Goal: Task Accomplishment & Management: Manage account settings

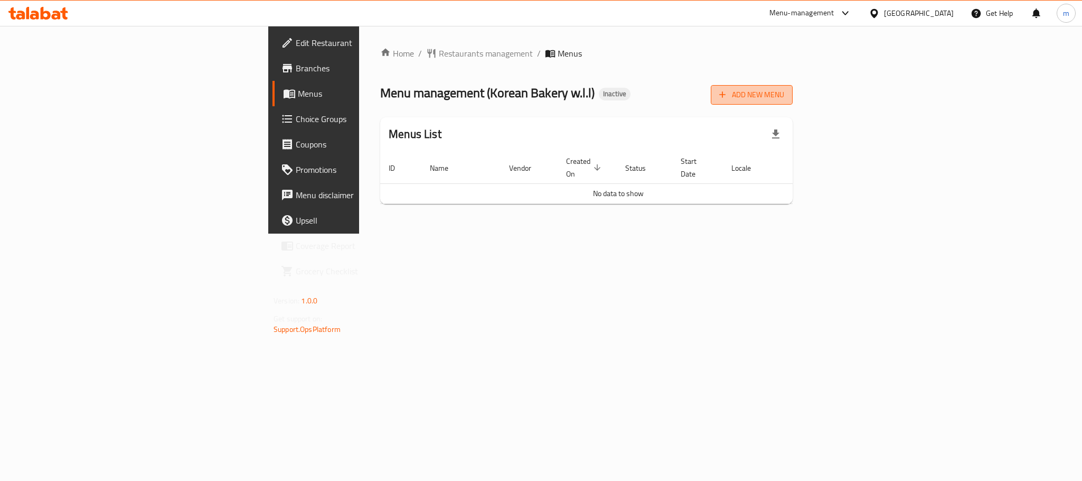
click at [784, 96] on span "Add New Menu" at bounding box center [751, 94] width 65 height 13
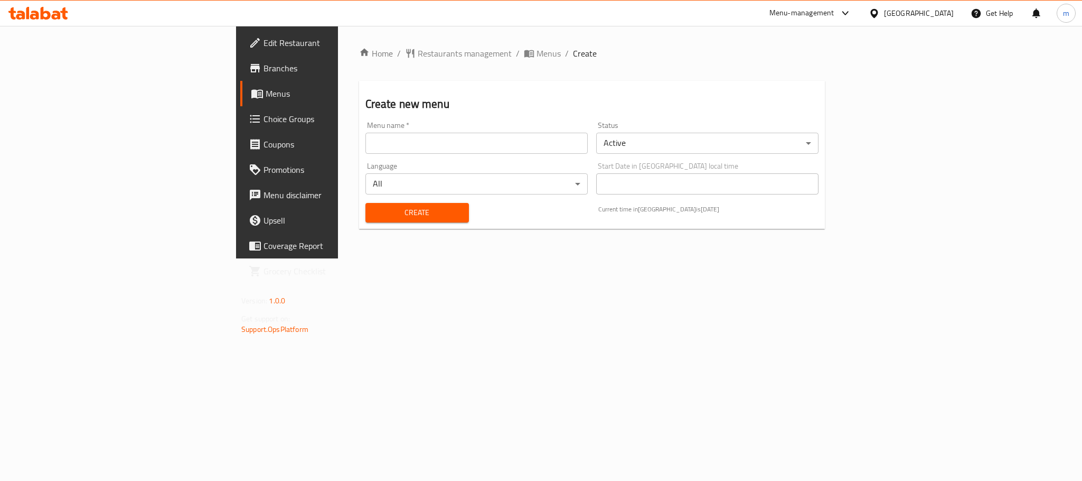
click at [365, 146] on input "text" at bounding box center [476, 143] width 222 height 21
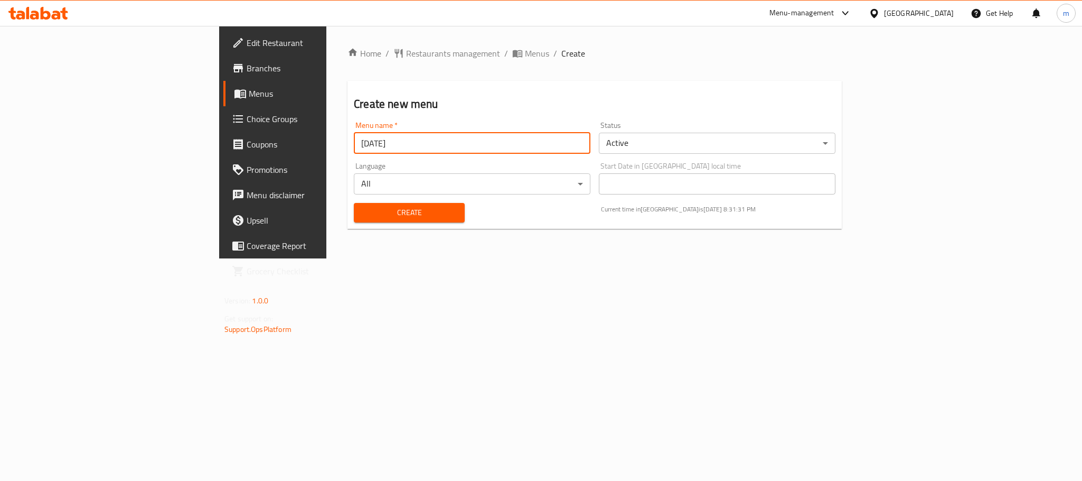
click at [354, 145] on input "[DATE]" at bounding box center [472, 143] width 237 height 21
type input "[DATE]"
click at [362, 208] on span "Create" at bounding box center [409, 212] width 94 height 13
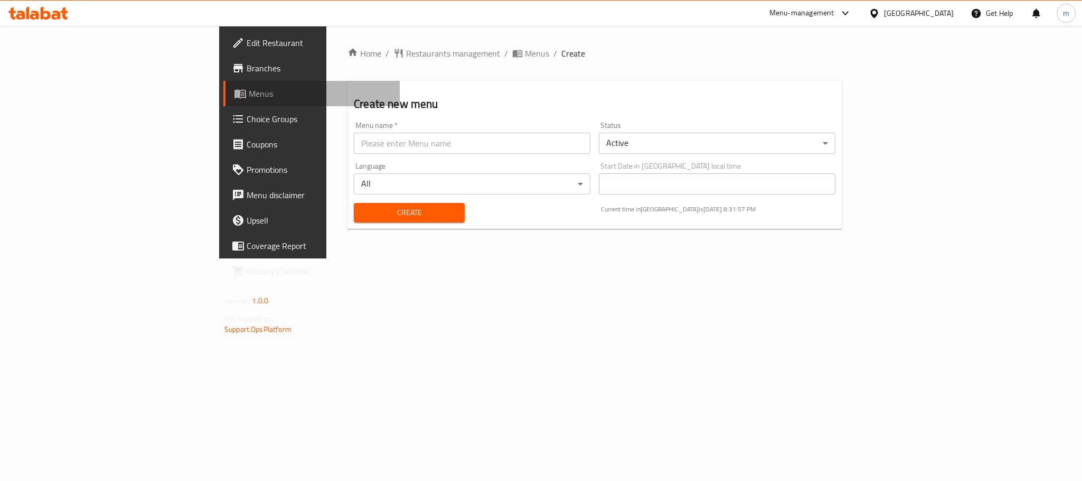
click at [249, 95] on span "Menus" at bounding box center [320, 93] width 143 height 13
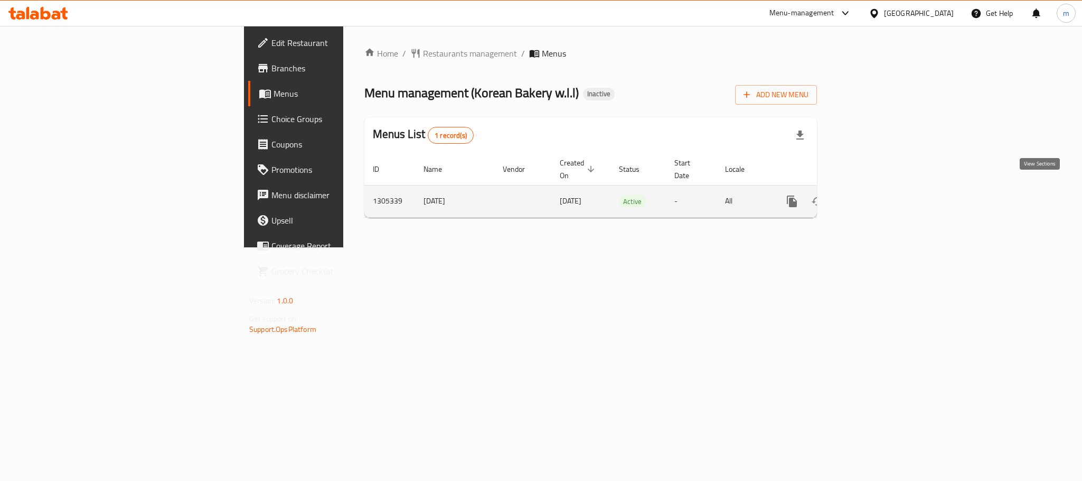
click at [875, 195] on icon "enhanced table" at bounding box center [868, 201] width 13 height 13
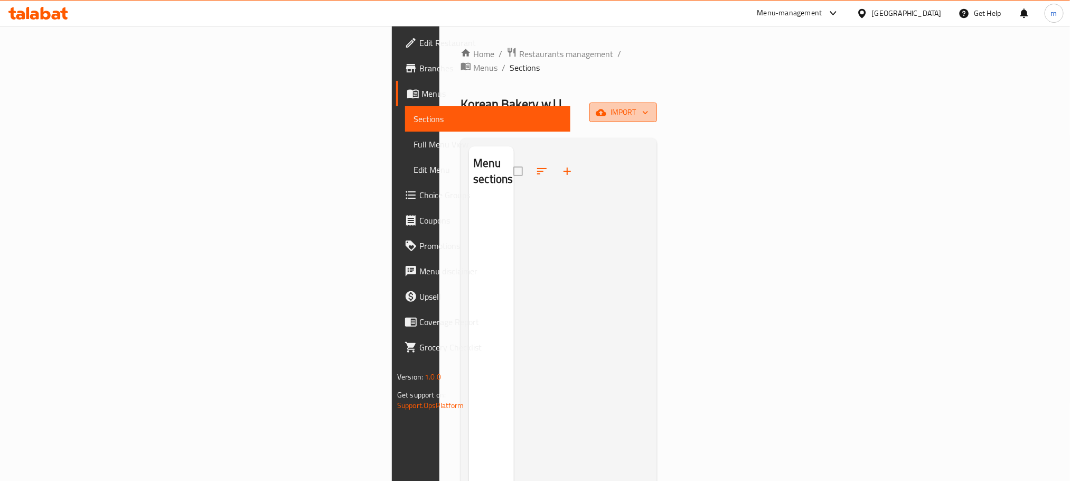
click at [606, 109] on icon "button" at bounding box center [601, 112] width 11 height 7
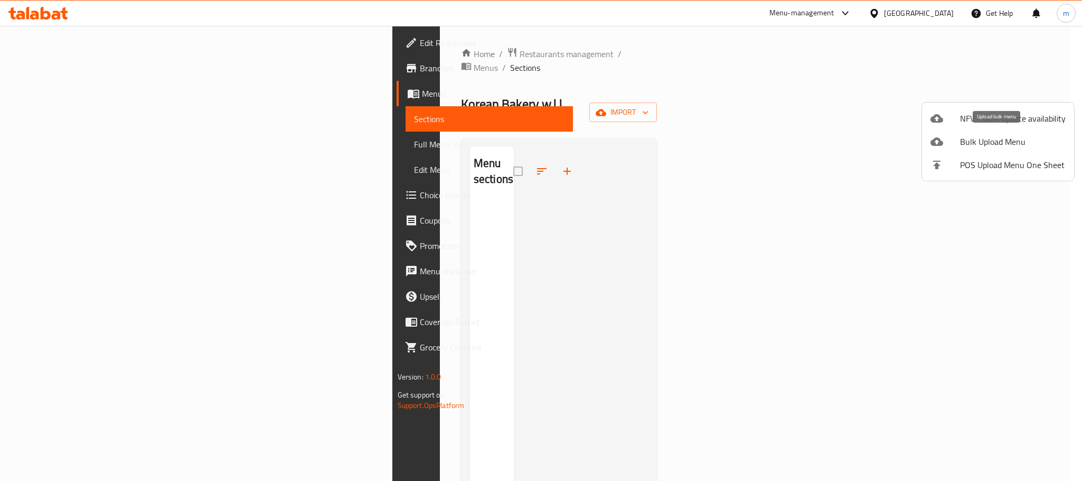
click at [1002, 142] on span "Bulk Upload Menu" at bounding box center [1013, 141] width 106 height 13
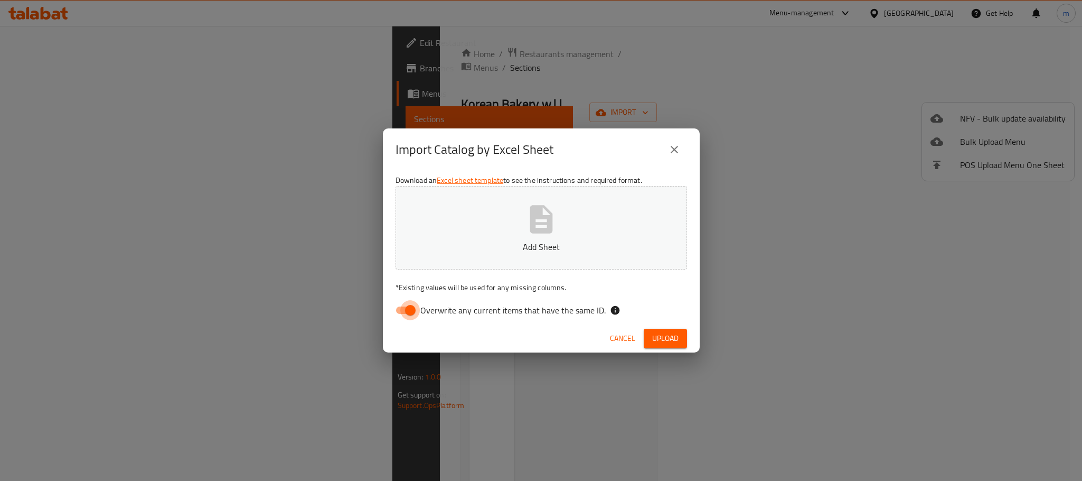
click at [399, 314] on input "Overwrite any current items that have the same ID." at bounding box center [410, 310] width 60 height 20
checkbox input "false"
click at [491, 244] on p "Add Sheet" at bounding box center [541, 246] width 259 height 13
click at [668, 336] on span "Upload" at bounding box center [665, 338] width 26 height 13
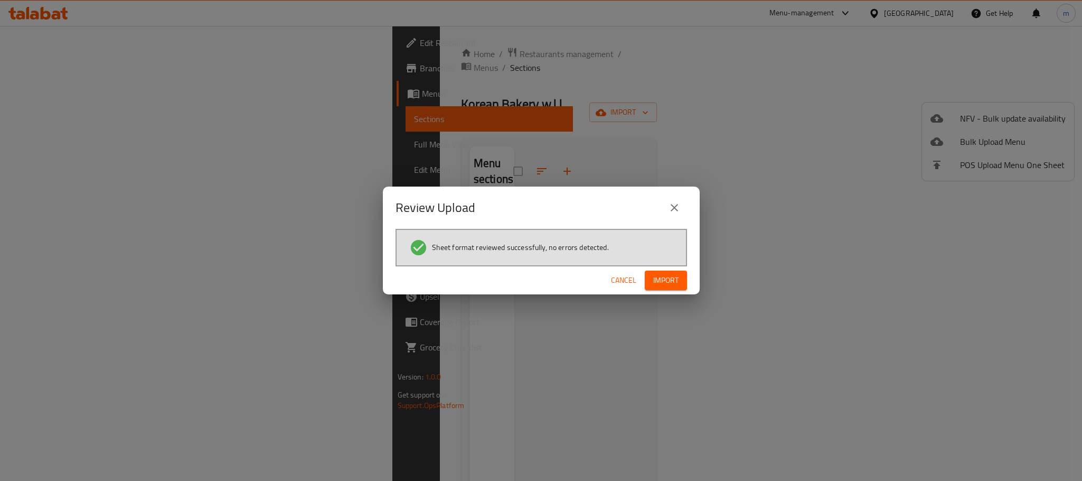
click at [677, 277] on span "Import" at bounding box center [665, 280] width 25 height 13
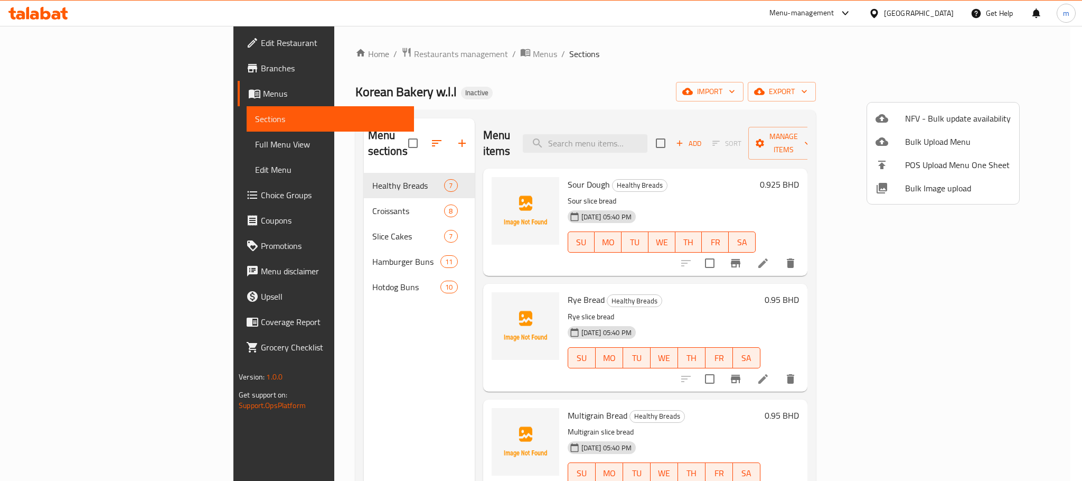
click at [49, 147] on div at bounding box center [541, 240] width 1082 height 481
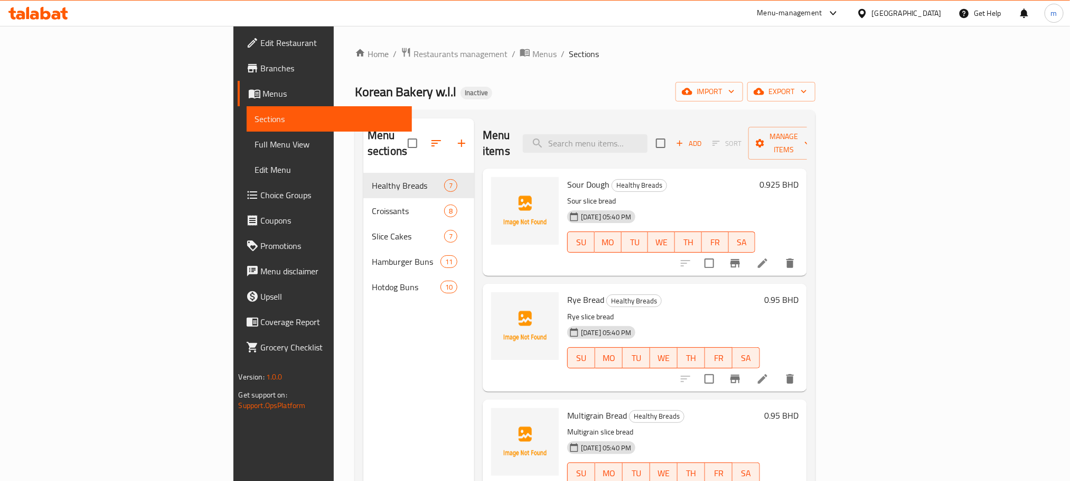
click at [255, 147] on span "Full Menu View" at bounding box center [329, 144] width 148 height 13
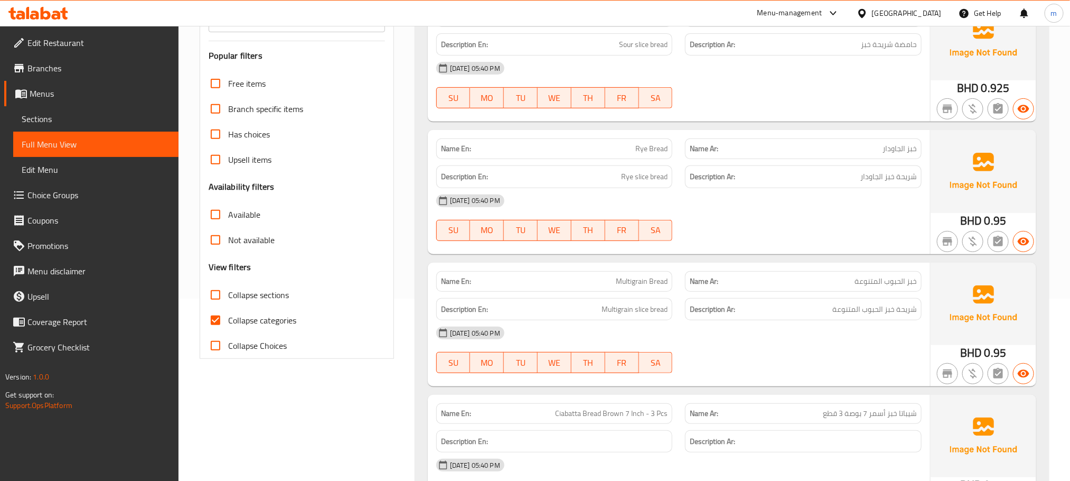
scroll to position [238, 0]
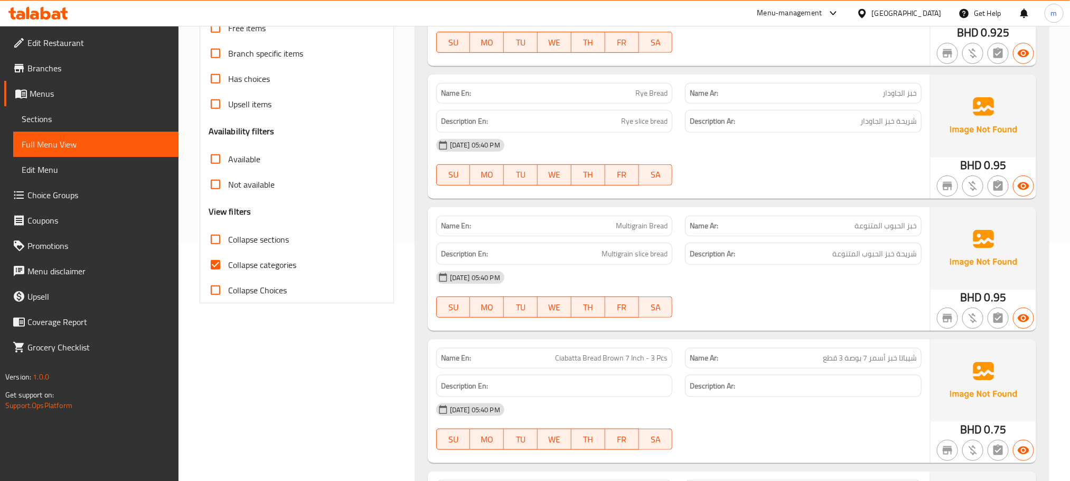
click at [242, 265] on span "Collapse categories" at bounding box center [262, 264] width 68 height 13
click at [228, 265] on input "Collapse categories" at bounding box center [215, 264] width 25 height 25
checkbox input "false"
click at [244, 242] on span "Collapse sections" at bounding box center [258, 239] width 61 height 13
click at [228, 242] on input "Collapse sections" at bounding box center [215, 239] width 25 height 25
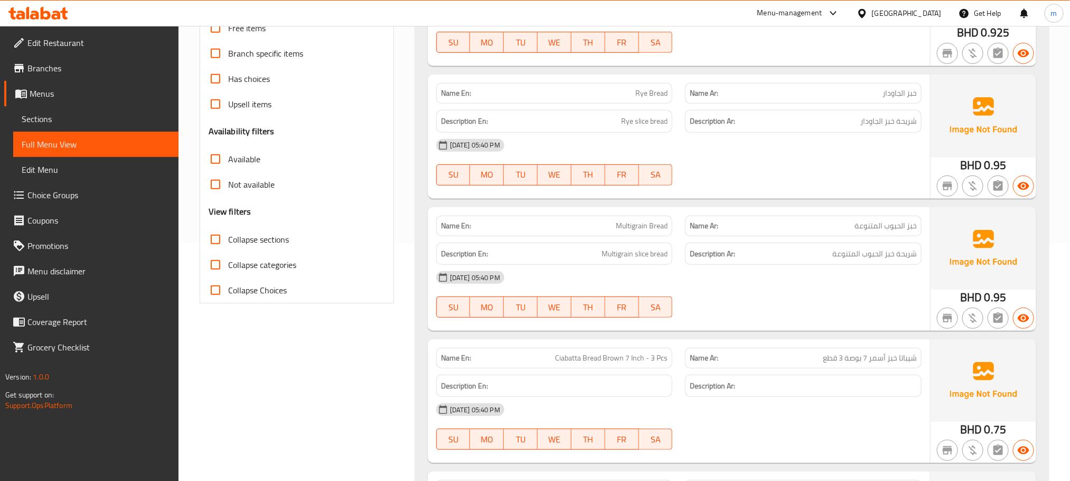
checkbox input "true"
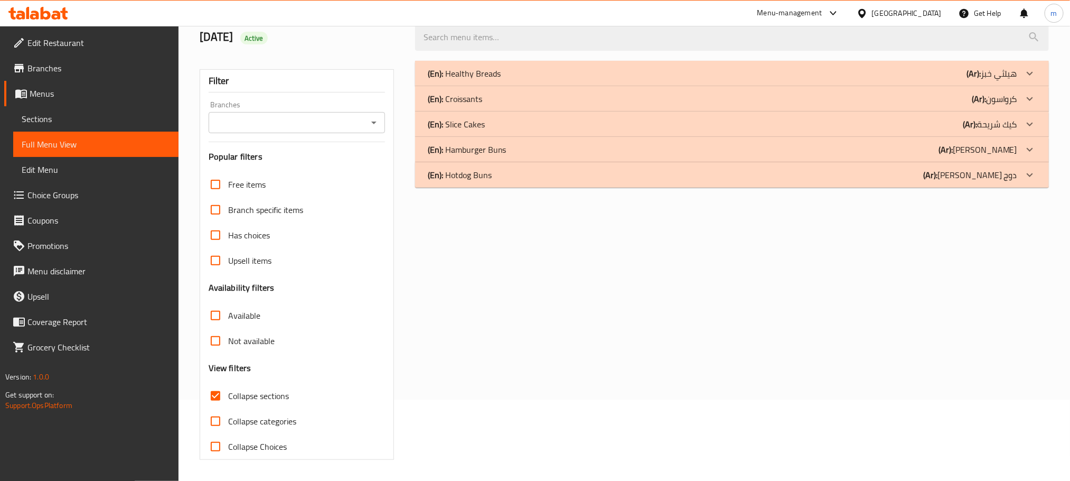
scroll to position [82, 0]
click at [478, 80] on p "(En): Hotdog Buns" at bounding box center [464, 73] width 73 height 13
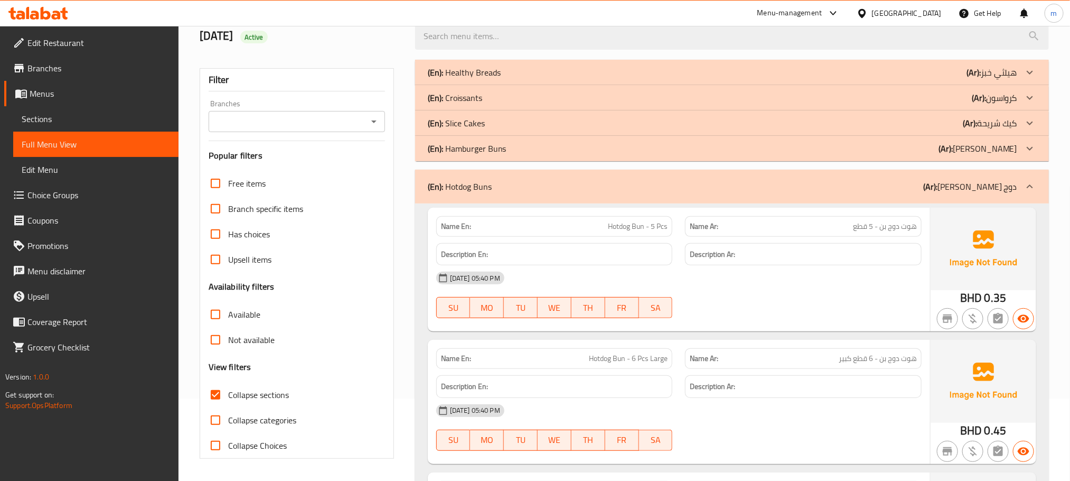
click at [470, 79] on p "(En): Hamburger Buns" at bounding box center [464, 72] width 73 height 13
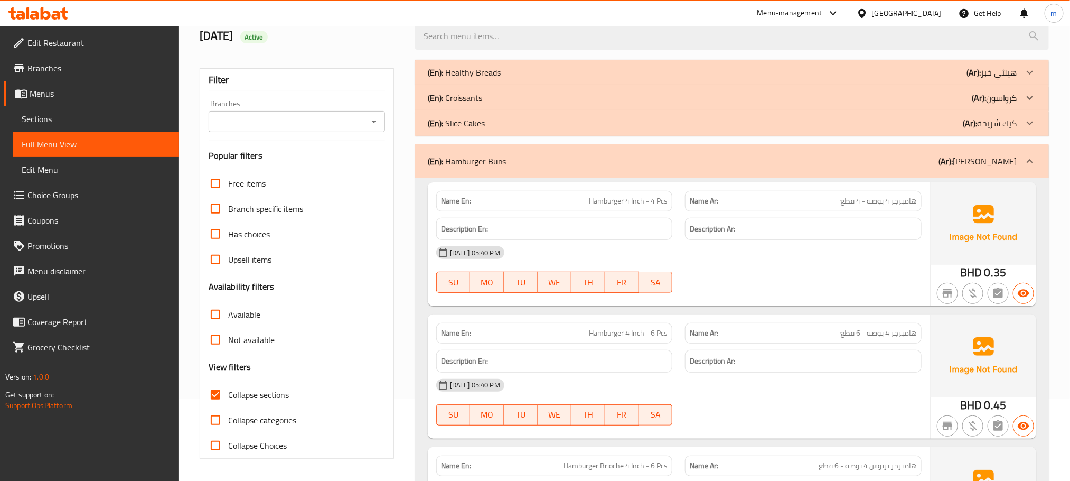
click at [457, 79] on p "(En): Slice Cakes" at bounding box center [464, 72] width 73 height 13
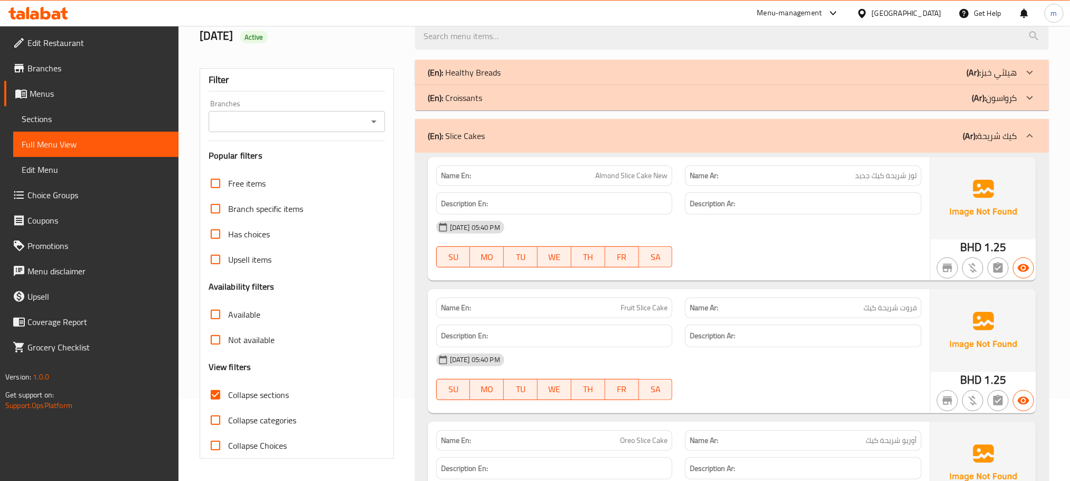
click at [450, 79] on p "(En): Croissants" at bounding box center [464, 72] width 73 height 13
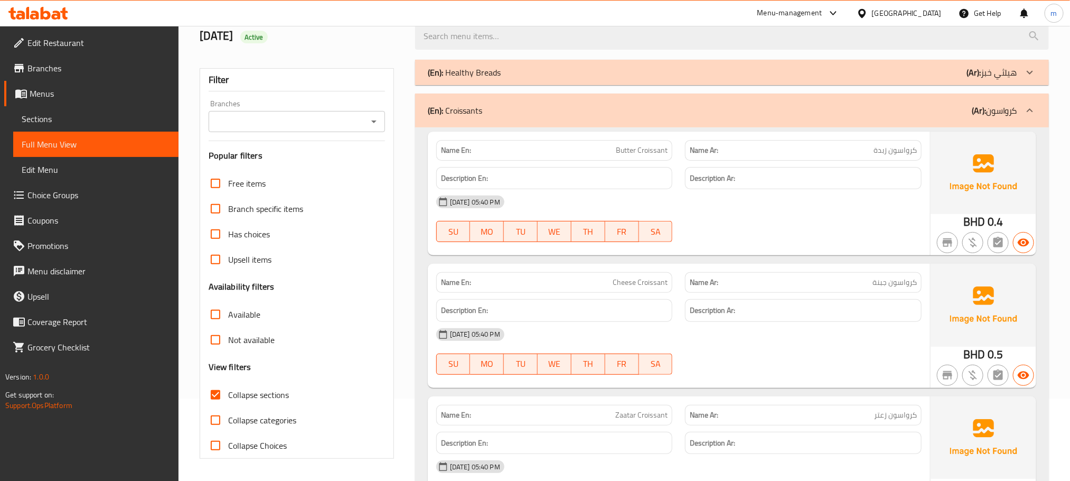
click at [448, 77] on p "(En): Healthy Breads" at bounding box center [464, 72] width 73 height 13
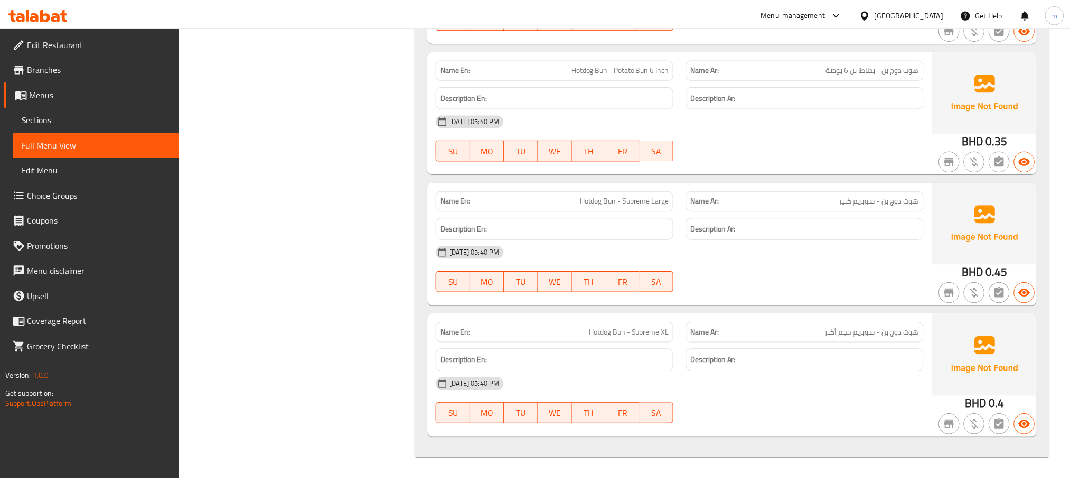
scroll to position [0, 0]
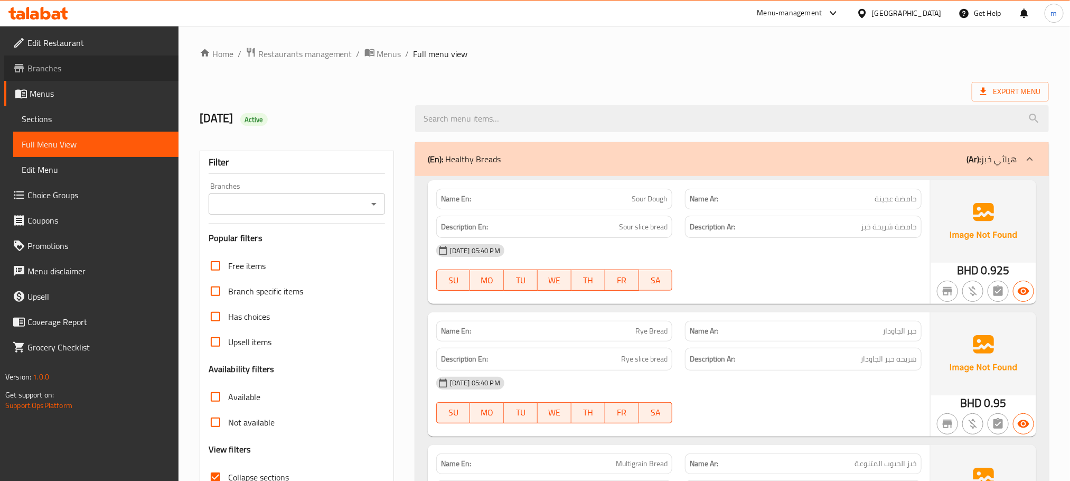
click at [53, 76] on link "Branches" at bounding box center [91, 67] width 174 height 25
